Goal: Task Accomplishment & Management: Complete application form

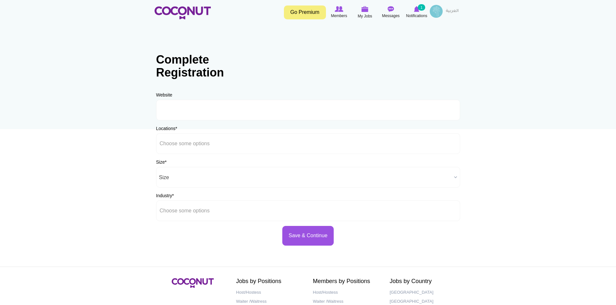
click at [302, 12] on link "Go Premium" at bounding box center [305, 12] width 42 height 14
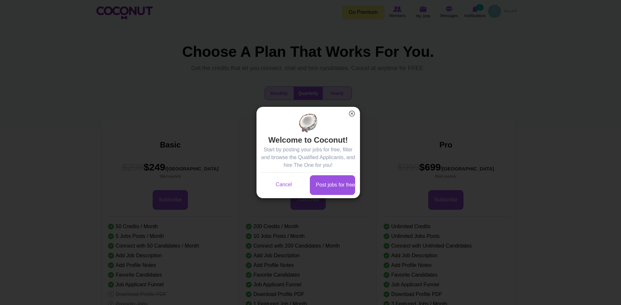
click at [351, 112] on button "×" at bounding box center [351, 114] width 8 height 8
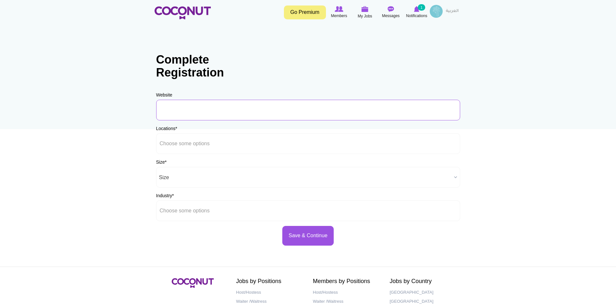
click at [196, 111] on input "URL" at bounding box center [308, 110] width 304 height 21
click at [194, 212] on input "text" at bounding box center [189, 211] width 58 height 6
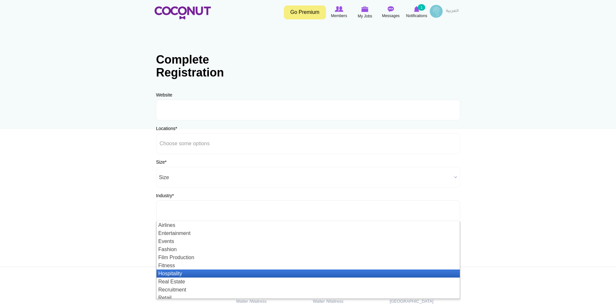
scroll to position [19, 0]
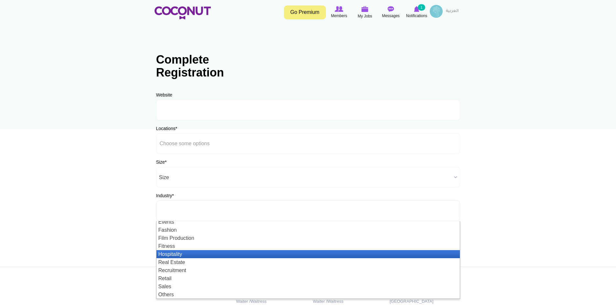
click at [206, 257] on li "Hospitality" at bounding box center [307, 254] width 303 height 8
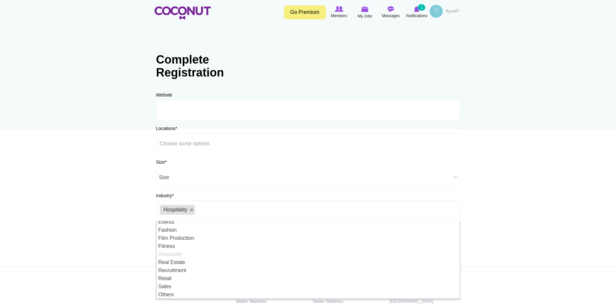
click at [113, 237] on body "Toggle navigation Go Premium Members My Jobs Post a Job Messages Notifications …" at bounding box center [308, 185] width 616 height 371
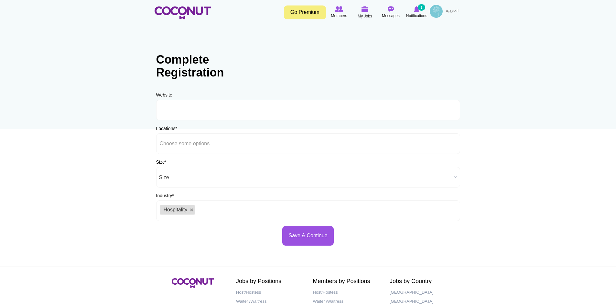
click at [192, 175] on span "Size" at bounding box center [305, 177] width 292 height 21
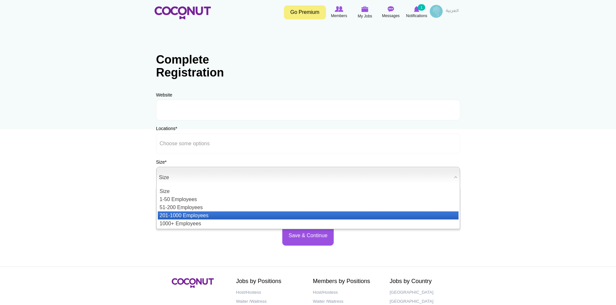
click at [205, 215] on li "201-1000 Employees" at bounding box center [308, 216] width 301 height 8
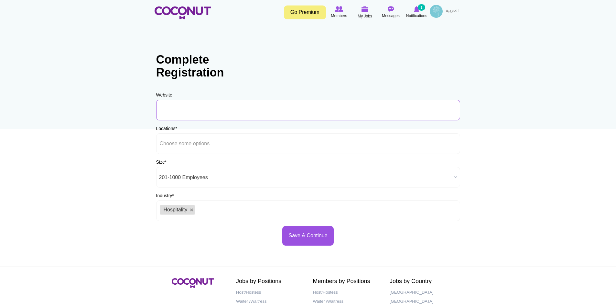
click at [181, 108] on input "URL" at bounding box center [308, 110] width 304 height 21
paste input "https://www.marriott.com/en-us/hotels/dxbmj-marriott-marquis-dubai-creek/overvi…"
drag, startPoint x: 457, startPoint y: 109, endPoint x: 147, endPoint y: 118, distance: 309.8
click at [147, 118] on section "Company Details profile for Marriott Marquis Dubai Creek Hotel/ Hilton Creek Ho…" at bounding box center [308, 139] width 326 height 225
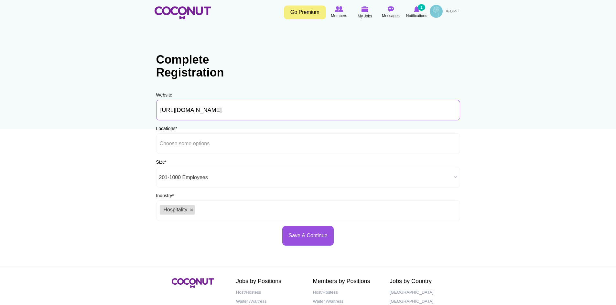
click at [354, 112] on input "https://www.marriott.com/en-us/hotels/dxbmj-marriott-marquis-dubai-creek/overvi…" at bounding box center [308, 110] width 304 height 21
click at [353, 111] on input "https://www.marriott.com/en-us/hotels/dxbmj-marriott-marquis-dubai-creek/overvi…" at bounding box center [308, 110] width 304 height 21
drag, startPoint x: 377, startPoint y: 109, endPoint x: 507, endPoint y: 109, distance: 129.9
click at [507, 109] on body "Toggle navigation Go Premium Members My Jobs Post a Job Messages Notifications …" at bounding box center [308, 185] width 616 height 371
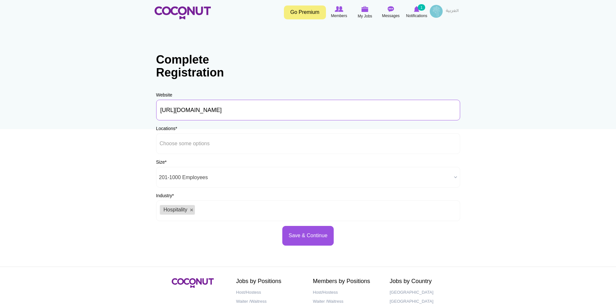
scroll to position [0, 0]
drag, startPoint x: 384, startPoint y: 111, endPoint x: 142, endPoint y: 121, distance: 241.7
click at [142, 121] on body "Toggle navigation Go Premium Members My Jobs Post a Job Messages Notifications …" at bounding box center [308, 185] width 616 height 371
type input "https://www.marriott.com/en-us/hotels/dxbmj-marriott-marquis-dubai-creek/overvi…"
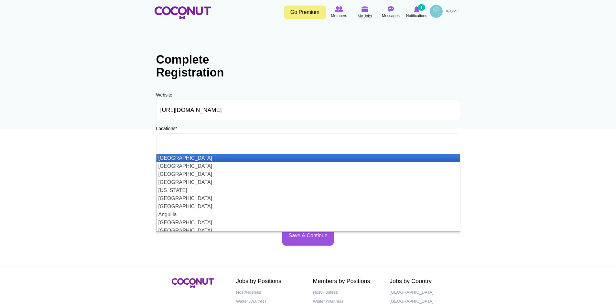
click at [288, 149] on ul at bounding box center [308, 143] width 304 height 21
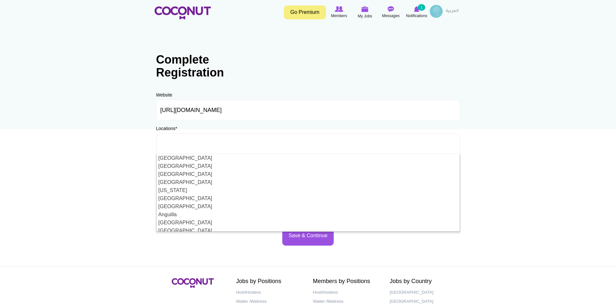
click at [88, 187] on body "Toggle navigation Go Premium Members My Jobs Post a Job Messages Notifications …" at bounding box center [308, 185] width 616 height 371
type input "Choose some options"
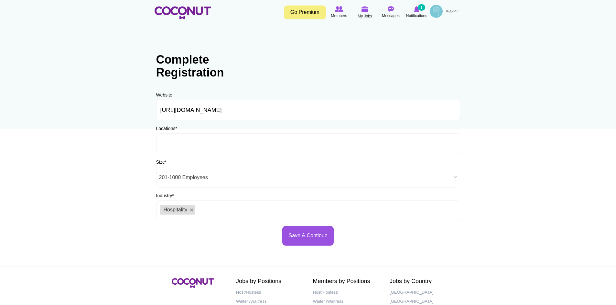
click at [191, 144] on input "text" at bounding box center [189, 144] width 58 height 6
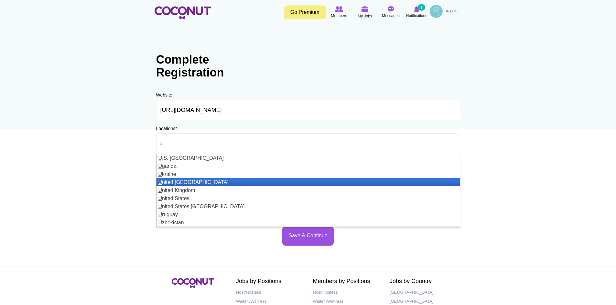
type input "u"
click at [196, 182] on li "U nited Arab Emirates" at bounding box center [307, 182] width 303 height 8
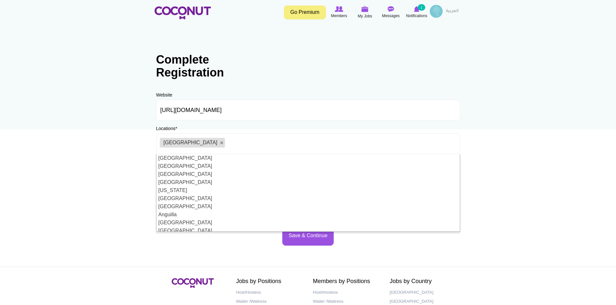
click at [78, 184] on body "Toggle navigation Go Premium Members My Jobs Post a Job Messages Notifications …" at bounding box center [308, 185] width 616 height 371
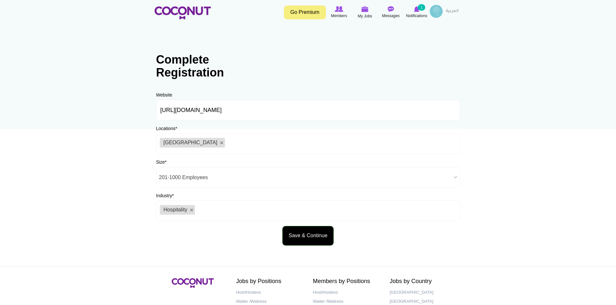
click at [314, 237] on button "Save & Continue" at bounding box center [307, 236] width 51 height 20
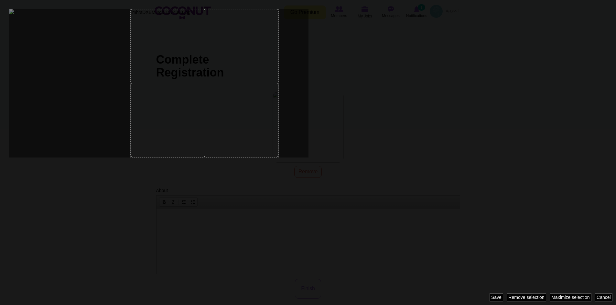
drag, startPoint x: 130, startPoint y: 102, endPoint x: 175, endPoint y: 110, distance: 46.7
click at [175, 110] on div at bounding box center [204, 83] width 148 height 149
drag, startPoint x: 131, startPoint y: 83, endPoint x: 78, endPoint y: 83, distance: 53.3
click at [78, 83] on div at bounding box center [308, 152] width 616 height 305
click at [462, 109] on div at bounding box center [308, 152] width 616 height 305
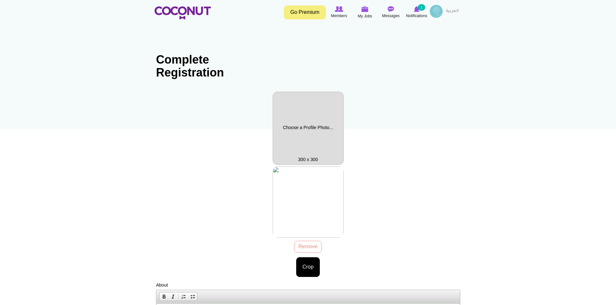
click at [311, 178] on div "mhrsDXBMJrgb.1574383.jpg 72.73 KB Remove Crop Image style: Cancel Maximize sele…" at bounding box center [308, 222] width 304 height 111
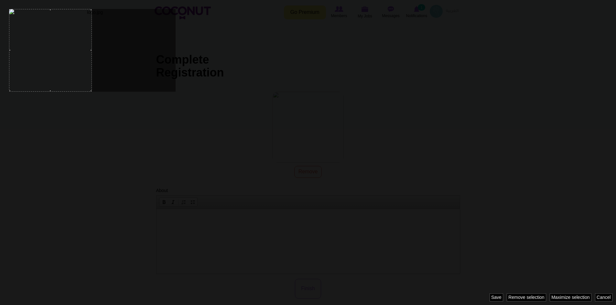
drag, startPoint x: 94, startPoint y: 63, endPoint x: 49, endPoint y: 62, distance: 44.3
click at [49, 62] on div at bounding box center [50, 50] width 83 height 83
drag, startPoint x: 91, startPoint y: 50, endPoint x: 159, endPoint y: 49, distance: 67.9
click at [159, 49] on div at bounding box center [308, 152] width 616 height 305
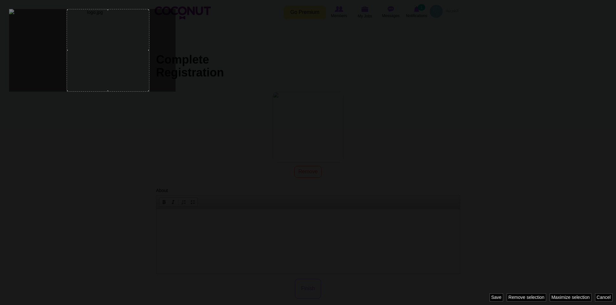
drag, startPoint x: 56, startPoint y: 59, endPoint x: 113, endPoint y: 71, distance: 58.8
click at [113, 71] on div at bounding box center [108, 50] width 83 height 83
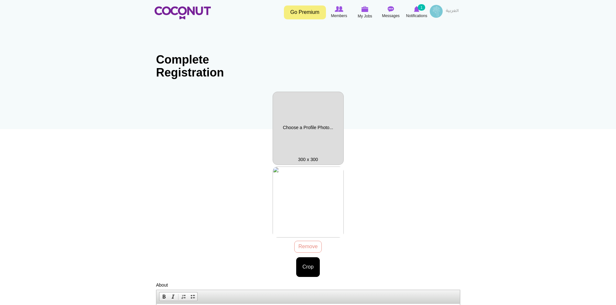
click at [308, 178] on div "logo.jpg 14.95 KB Remove Crop Image style: Cancel Maximize selection Remove sel…" at bounding box center [308, 222] width 304 height 111
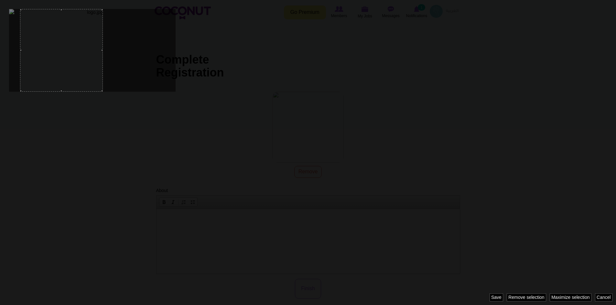
drag, startPoint x: 89, startPoint y: 65, endPoint x: 58, endPoint y: 89, distance: 39.1
click at [58, 89] on div at bounding box center [61, 50] width 83 height 83
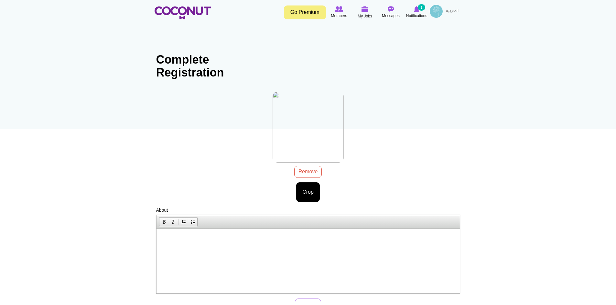
click at [304, 176] on div "logo.jpg 9.48 KB Remove Crop Image style: Cancel Maximize selection Remove sele…" at bounding box center [308, 147] width 304 height 111
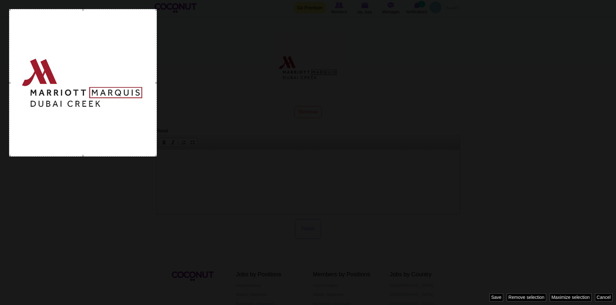
click at [174, 198] on div at bounding box center [308, 152] width 616 height 305
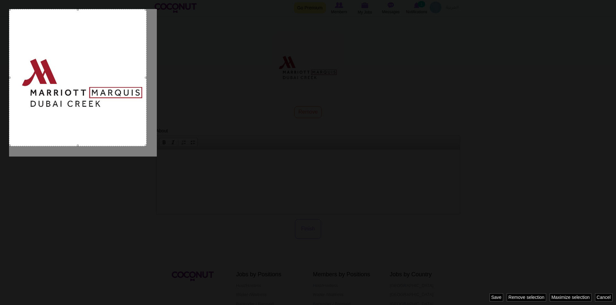
drag, startPoint x: 84, startPoint y: 155, endPoint x: 110, endPoint y: 146, distance: 26.8
click at [110, 146] on div at bounding box center [308, 152] width 616 height 305
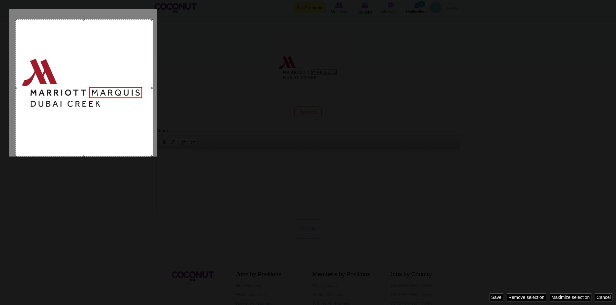
drag, startPoint x: 78, startPoint y: 65, endPoint x: 84, endPoint y: 76, distance: 12.5
click at [84, 76] on div at bounding box center [84, 87] width 137 height 137
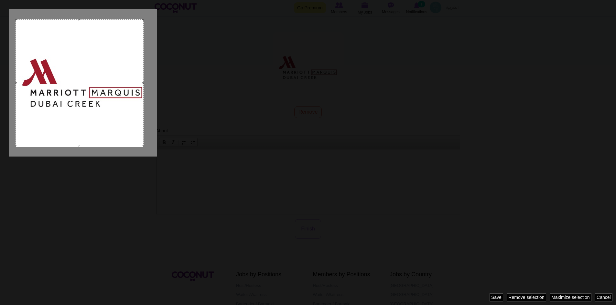
drag, startPoint x: 151, startPoint y: 156, endPoint x: 139, endPoint y: 147, distance: 14.7
click at [139, 147] on div at bounding box center [308, 152] width 616 height 305
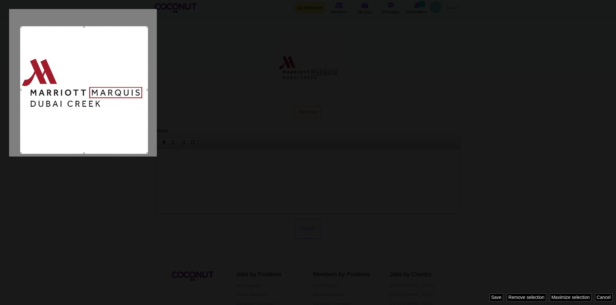
drag, startPoint x: 92, startPoint y: 48, endPoint x: 97, endPoint y: 54, distance: 8.2
click at [97, 54] on div at bounding box center [84, 90] width 128 height 128
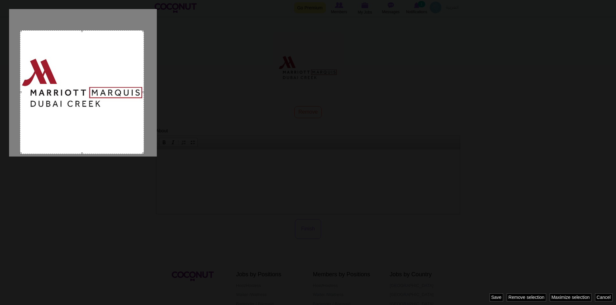
drag, startPoint x: 83, startPoint y: 27, endPoint x: 86, endPoint y: 30, distance: 5.0
click at [86, 30] on div at bounding box center [82, 92] width 124 height 124
click at [84, 48] on div at bounding box center [83, 92] width 124 height 124
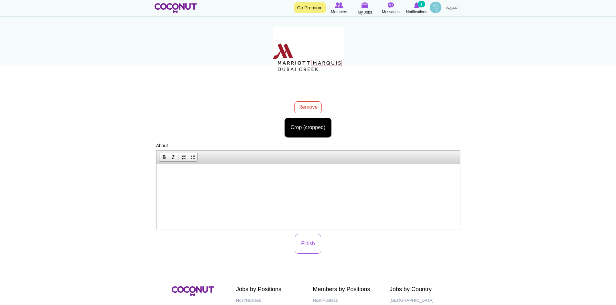
click at [163, 175] on p at bounding box center [308, 174] width 290 height 7
click at [186, 178] on span "Paste" at bounding box center [192, 176] width 34 height 8
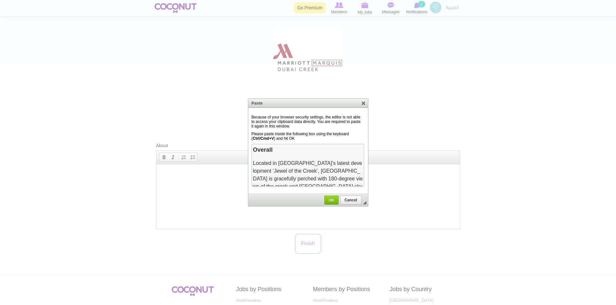
drag, startPoint x: 360, startPoint y: 176, endPoint x: 611, endPoint y: 279, distance: 270.6
click at [331, 201] on span "OK" at bounding box center [331, 200] width 13 height 5
